Goal: Task Accomplishment & Management: Use online tool/utility

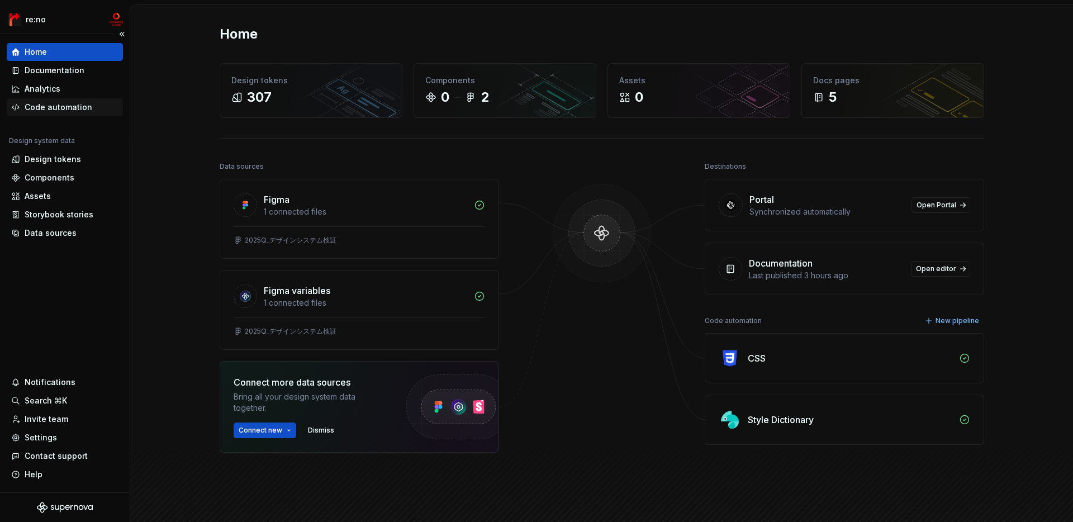
scroll to position [5, 0]
click at [65, 105] on div "Code automation" at bounding box center [59, 107] width 68 height 11
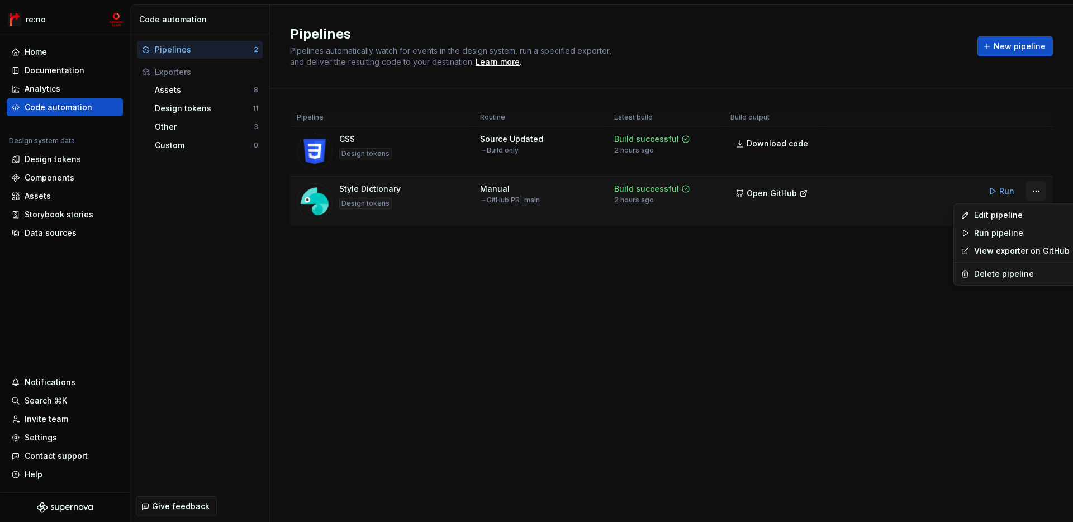
click at [1038, 192] on html "re:no Home Documentation Analytics Code automation Design system data Design to…" at bounding box center [536, 261] width 1073 height 522
click at [1027, 211] on div "Edit pipeline" at bounding box center [1022, 215] width 96 height 11
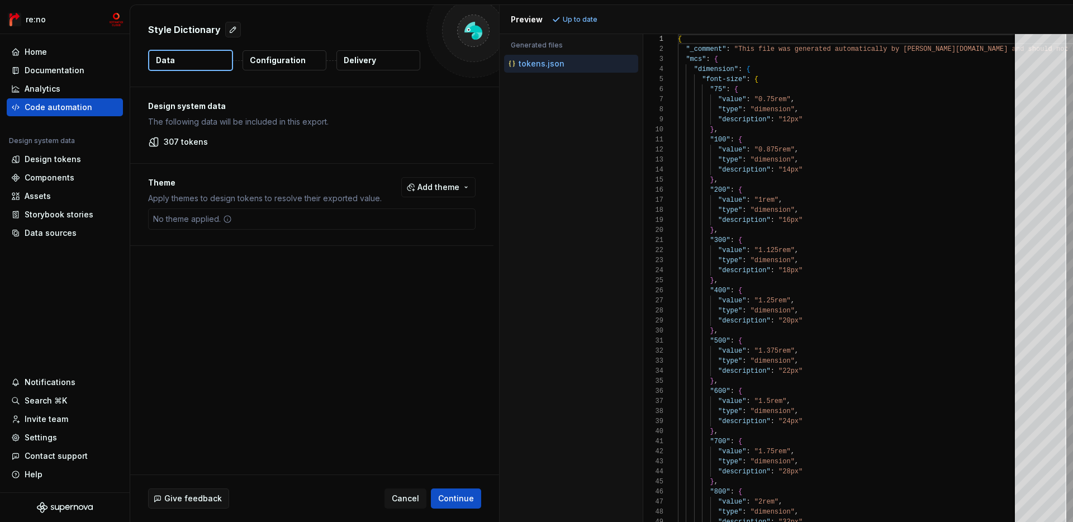
click at [297, 54] on button "Configuration" at bounding box center [285, 60] width 84 height 20
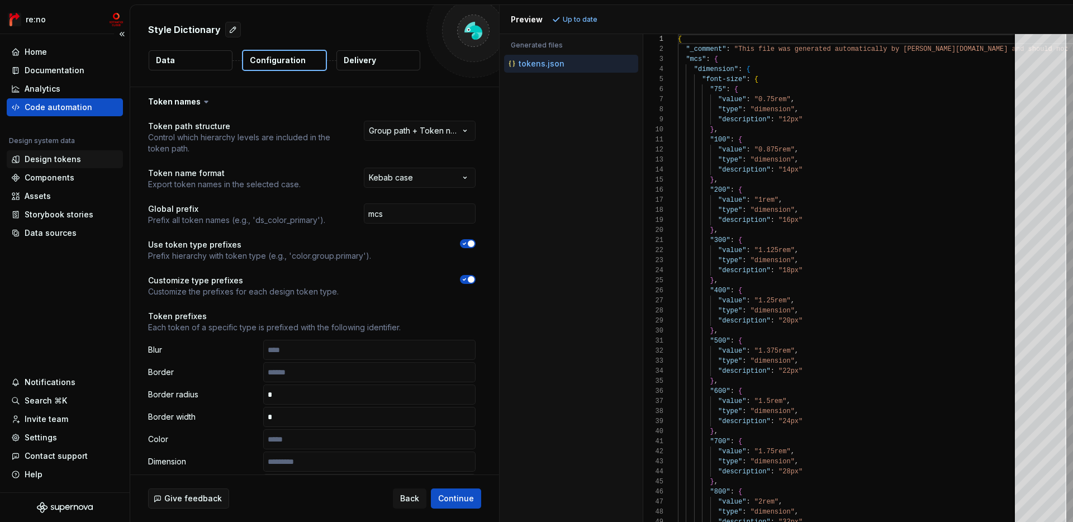
click at [66, 166] on div "Design tokens" at bounding box center [65, 159] width 116 height 18
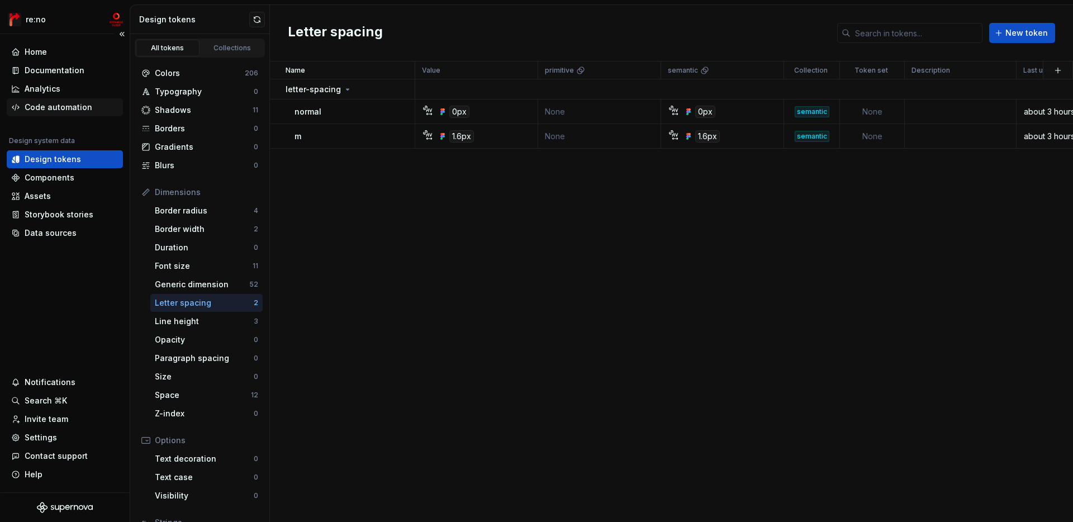
click at [69, 106] on div "Code automation" at bounding box center [59, 107] width 68 height 11
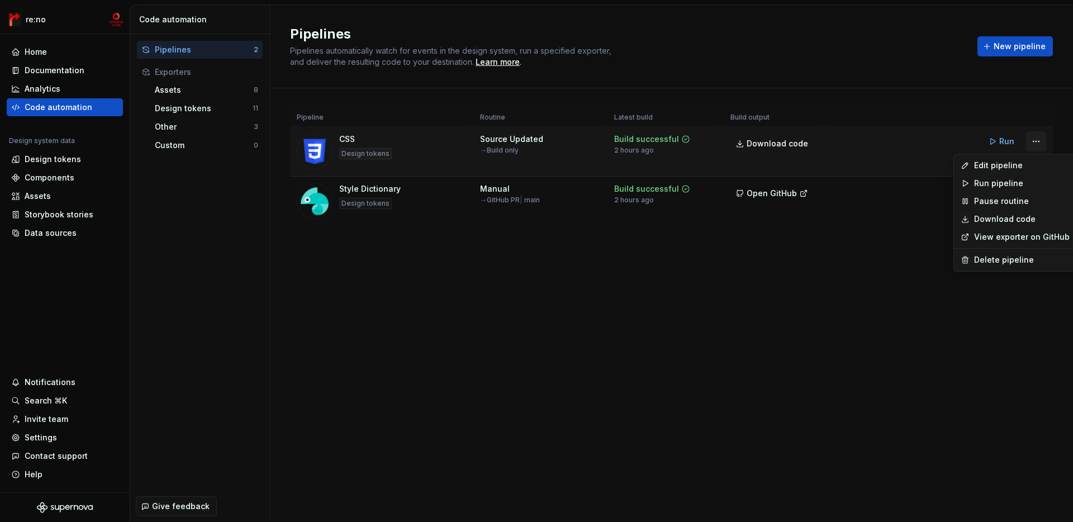
click at [1036, 143] on html "re:no Home Documentation Analytics Code automation Design system data Design to…" at bounding box center [536, 261] width 1073 height 522
click at [1011, 243] on div "View exporter on GitHub" at bounding box center [1015, 237] width 118 height 18
